Goal: Task Accomplishment & Management: Manage account settings

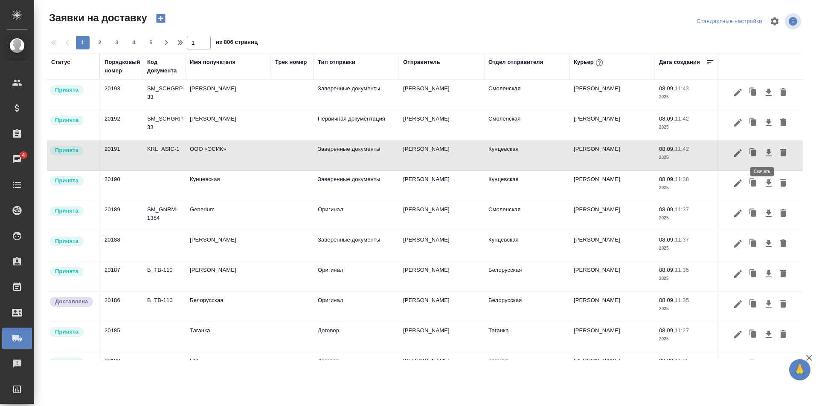
click at [765, 152] on icon "button" at bounding box center [768, 152] width 6 height 7
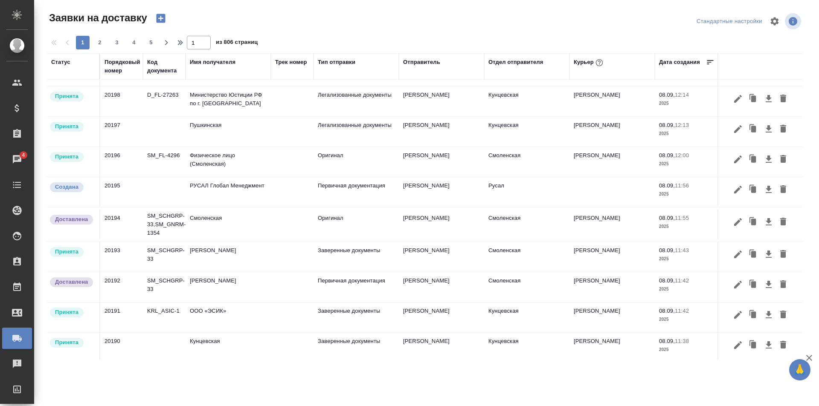
scroll to position [43, 0]
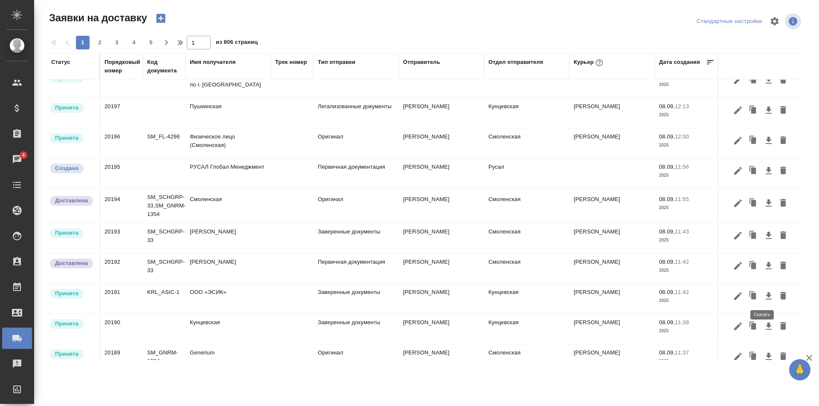
click at [765, 297] on icon "button" at bounding box center [768, 295] width 6 height 7
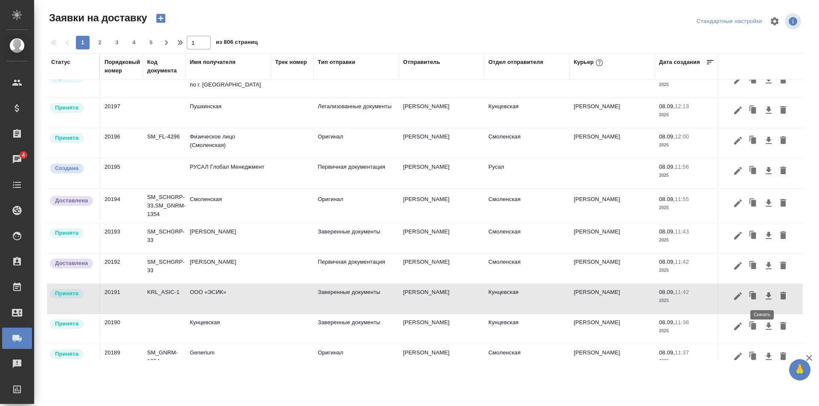
click at [764, 298] on icon "button" at bounding box center [768, 296] width 10 height 10
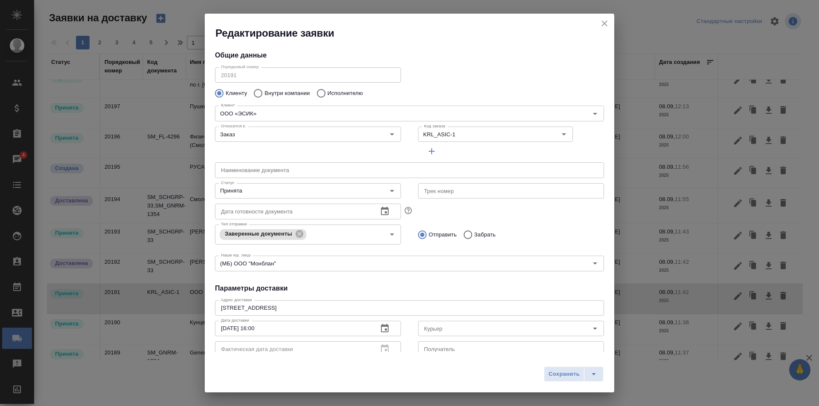
type input "[PERSON_NAME]"
drag, startPoint x: 764, startPoint y: 298, endPoint x: 605, endPoint y: 21, distance: 318.8
click at [605, 21] on icon "close" at bounding box center [604, 23] width 10 height 10
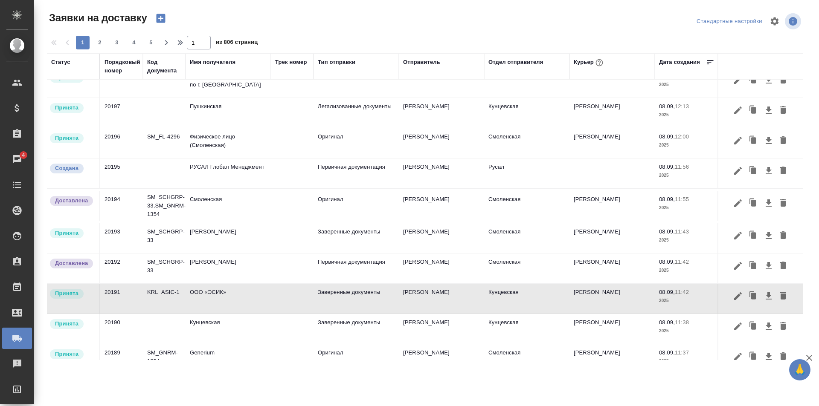
click at [605, 21] on icon "close" at bounding box center [604, 23] width 10 height 10
drag, startPoint x: 761, startPoint y: 295, endPoint x: 631, endPoint y: 26, distance: 298.6
click at [631, 26] on div "Стандартные настройки" at bounding box center [678, 21] width 247 height 20
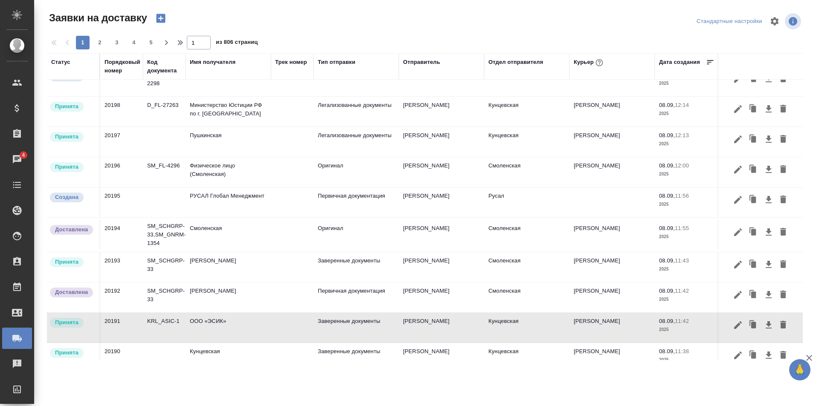
scroll to position [0, 0]
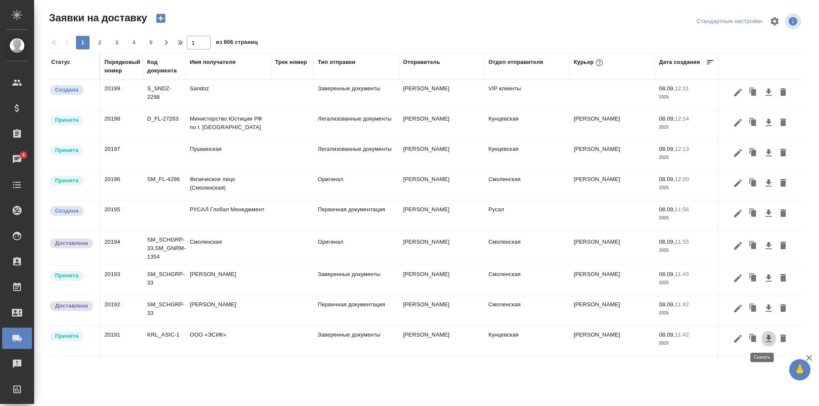
click at [765, 340] on icon "button" at bounding box center [768, 338] width 6 height 7
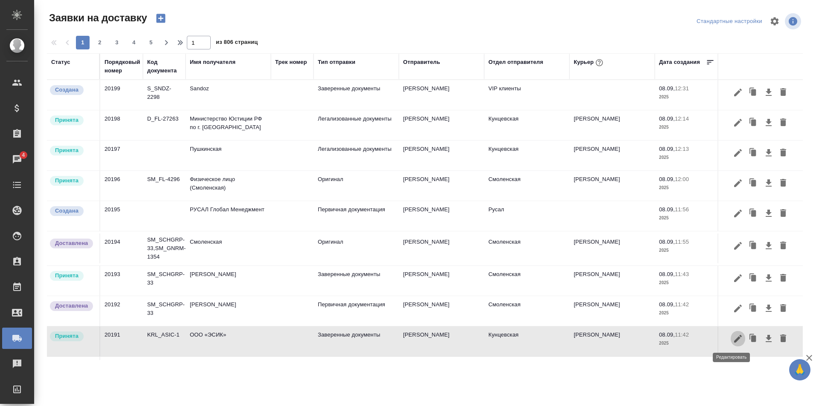
click at [733, 338] on icon "button" at bounding box center [738, 339] width 10 height 10
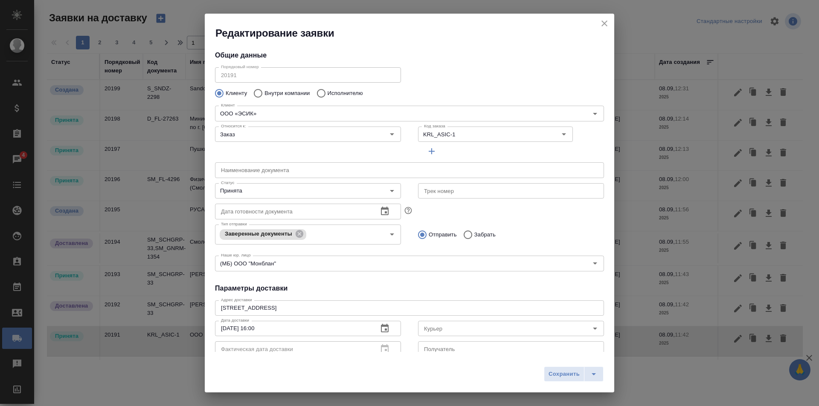
type input "[PERSON_NAME]"
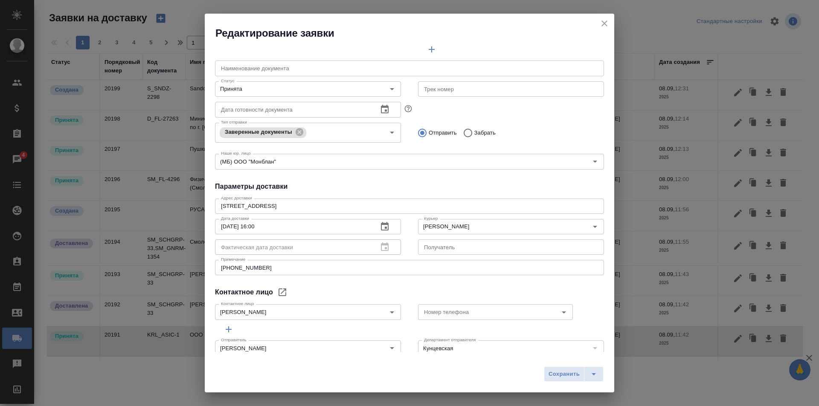
scroll to position [116, 0]
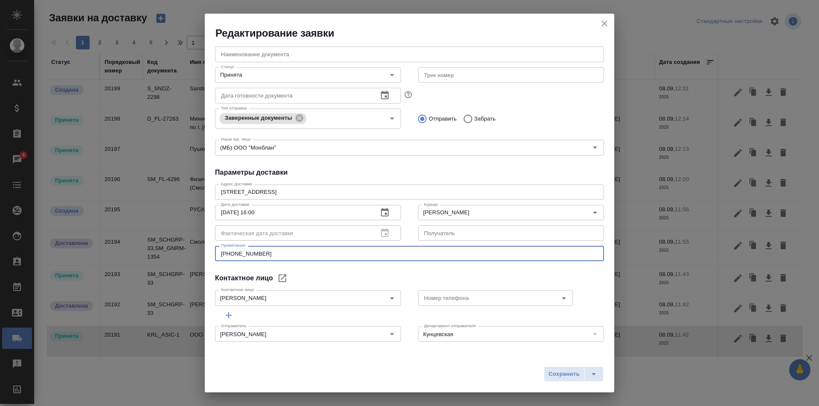
drag, startPoint x: 296, startPoint y: 251, endPoint x: 205, endPoint y: 257, distance: 91.9
click at [205, 257] on div "Общие данные Порядковый номер 20191 Порядковый номер Клиенту Внутри компании Ис…" at bounding box center [409, 196] width 409 height 312
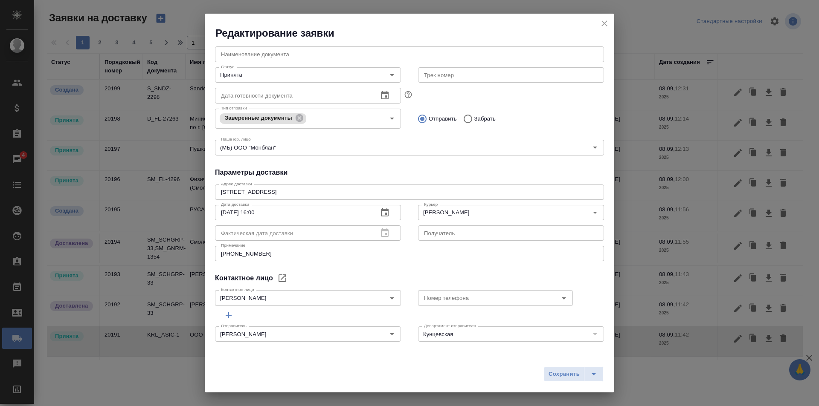
click at [599, 21] on icon "close" at bounding box center [604, 23] width 10 height 10
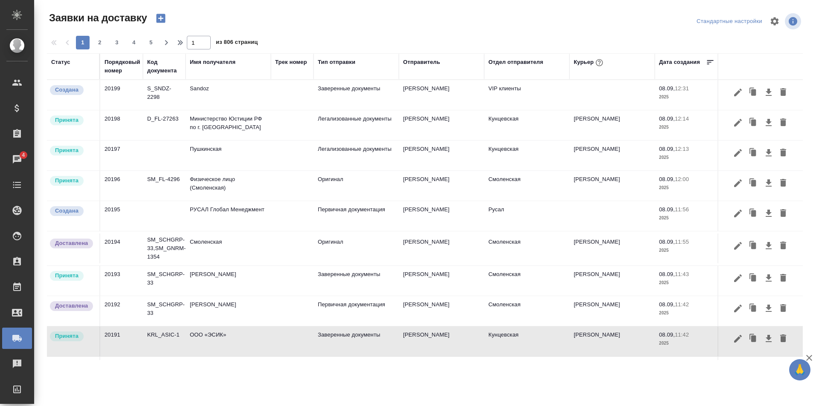
click at [586, 58] on div "Курьер" at bounding box center [588, 62] width 31 height 11
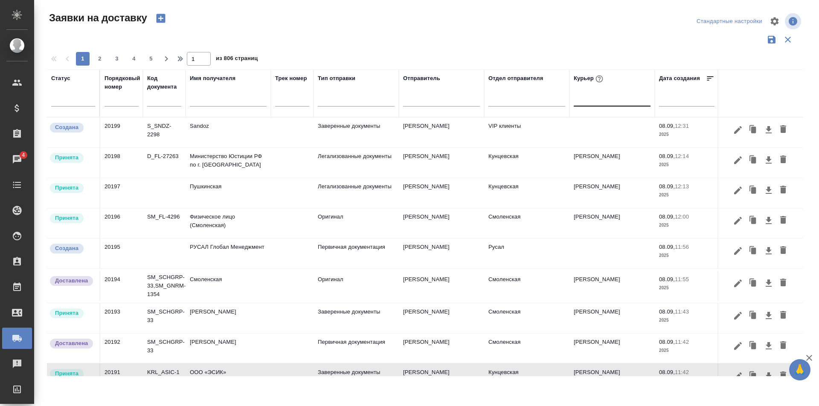
click at [595, 101] on div at bounding box center [611, 98] width 77 height 12
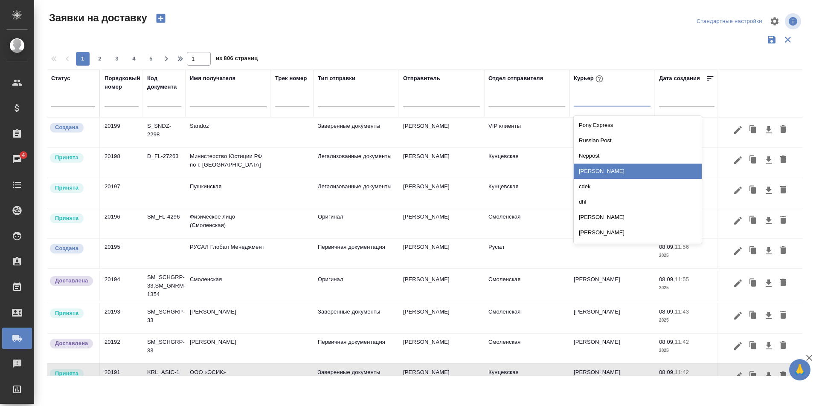
click at [610, 168] on div "[PERSON_NAME]" at bounding box center [637, 171] width 128 height 15
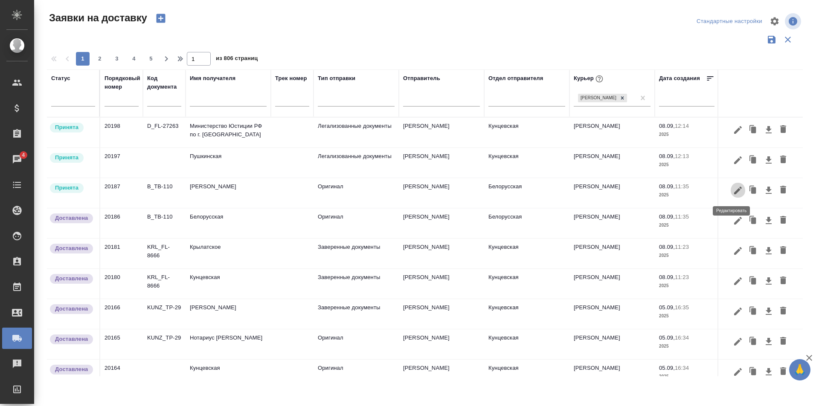
click at [733, 192] on icon "button" at bounding box center [738, 190] width 10 height 10
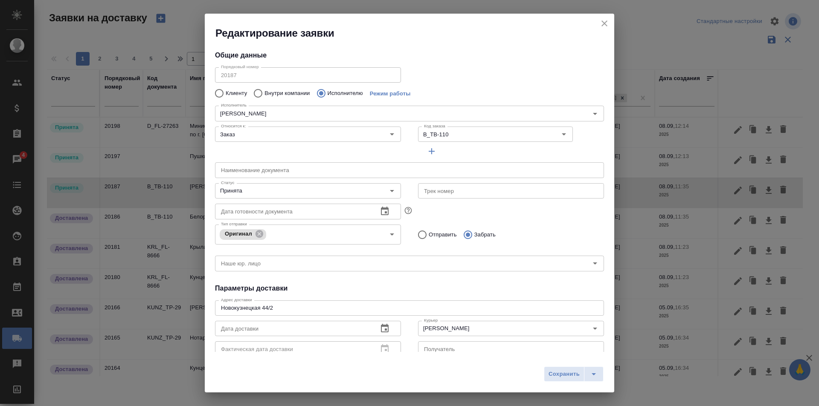
type input "[PERSON_NAME]"
click at [396, 188] on div "Принята Статус" at bounding box center [308, 190] width 186 height 15
click at [392, 191] on icon "Open" at bounding box center [392, 191] width 10 height 10
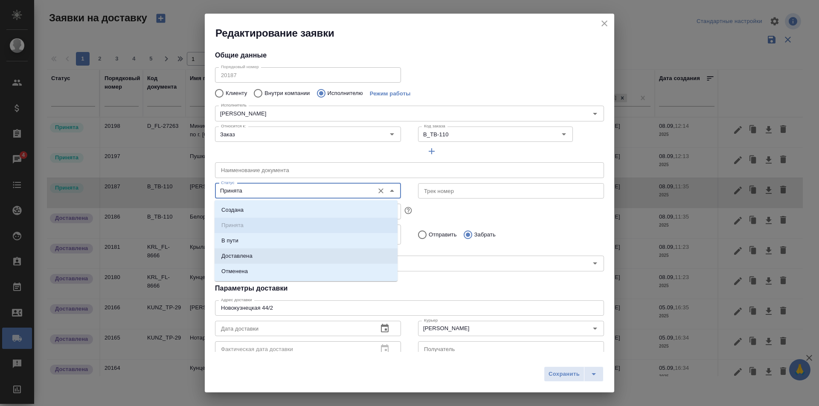
click at [300, 257] on li "Доставлена" at bounding box center [305, 256] width 183 height 15
type input "Доставлена"
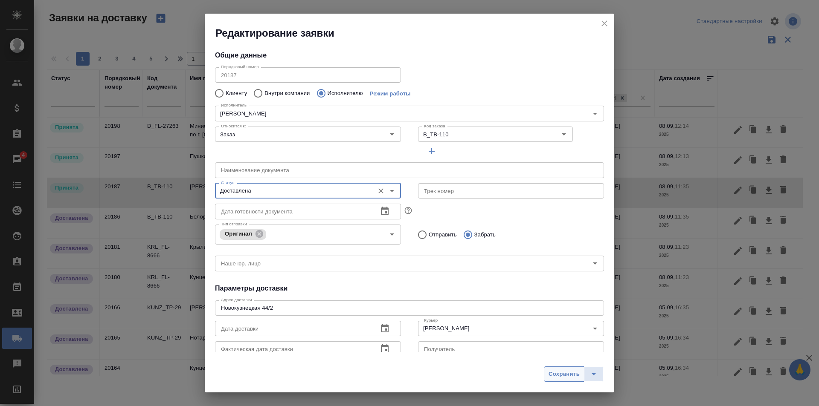
click at [562, 373] on span "Сохранить" at bounding box center [563, 375] width 31 height 10
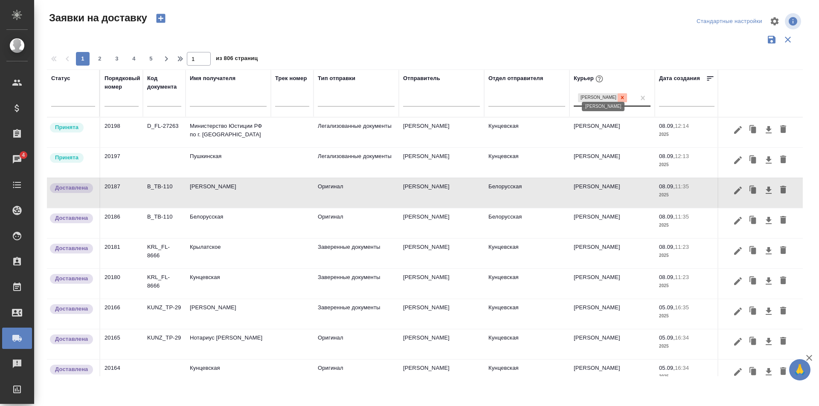
click at [625, 95] on icon at bounding box center [622, 98] width 6 height 6
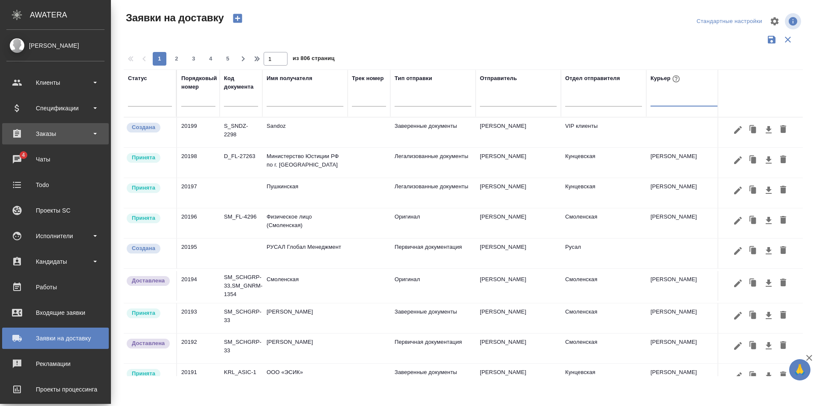
click at [30, 130] on div "Заказы" at bounding box center [55, 133] width 98 height 13
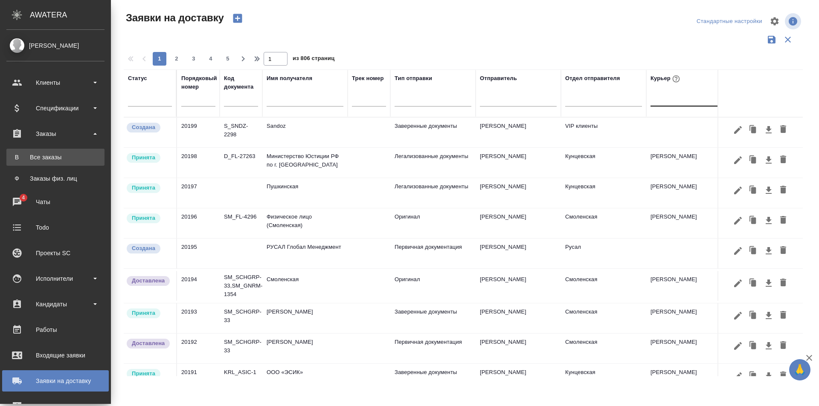
click at [44, 153] on div "Все заказы" at bounding box center [56, 157] width 90 height 9
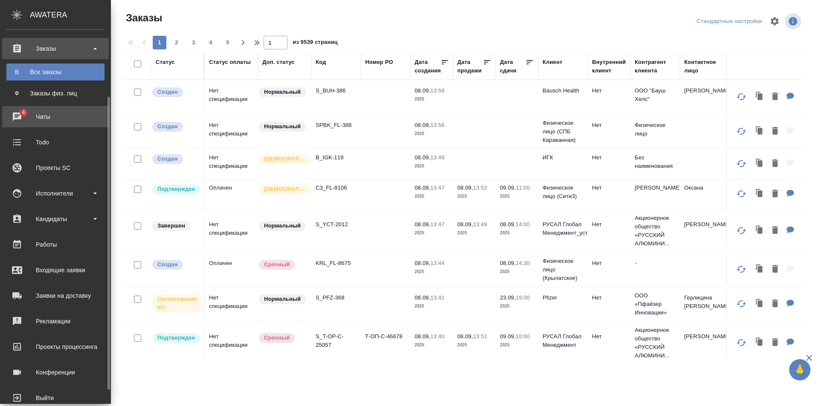
scroll to position [103, 0]
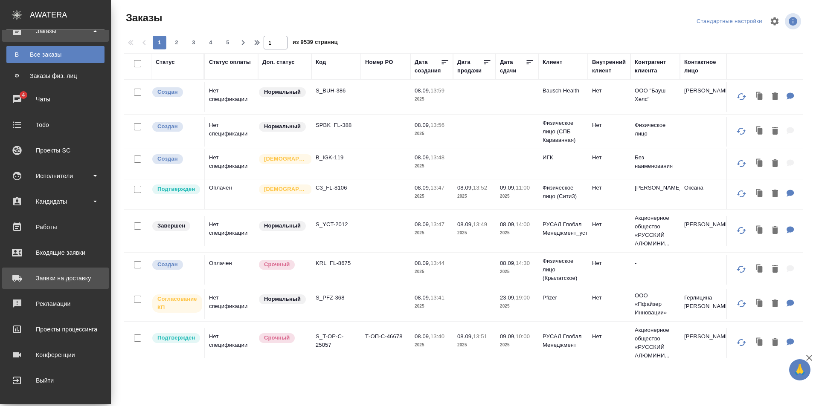
click at [68, 280] on div "Заявки на доставку" at bounding box center [55, 278] width 98 height 13
